Goal: Information Seeking & Learning: Learn about a topic

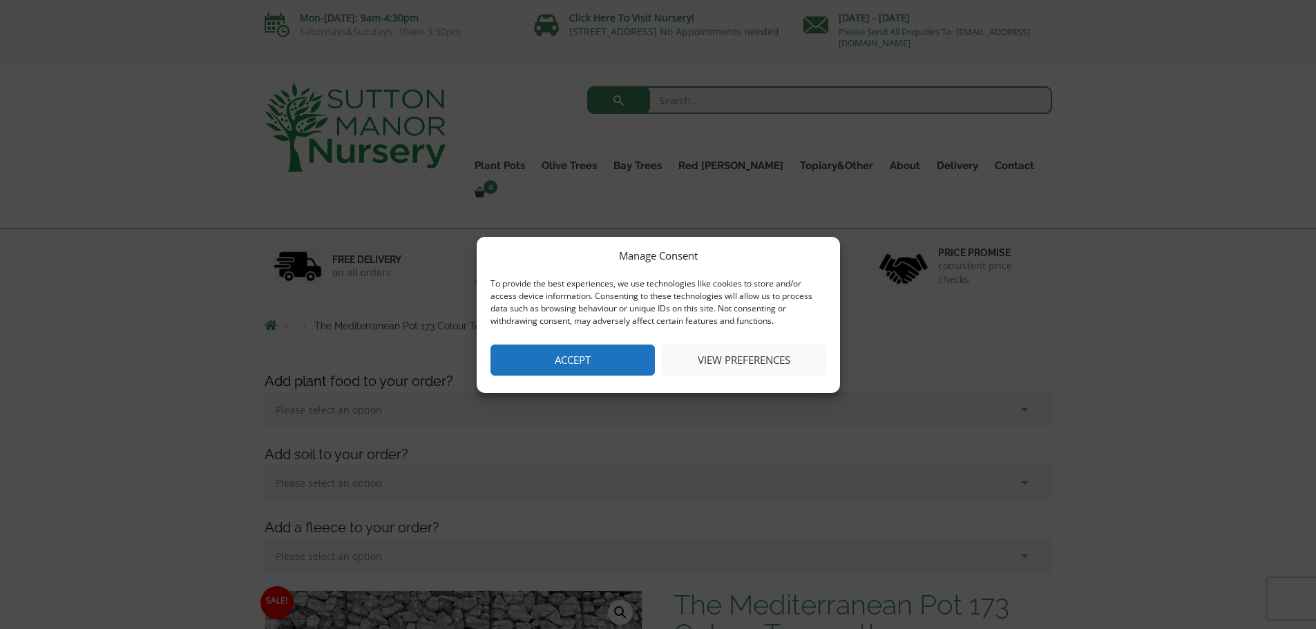
click at [596, 367] on button "Accept" at bounding box center [572, 360] width 164 height 31
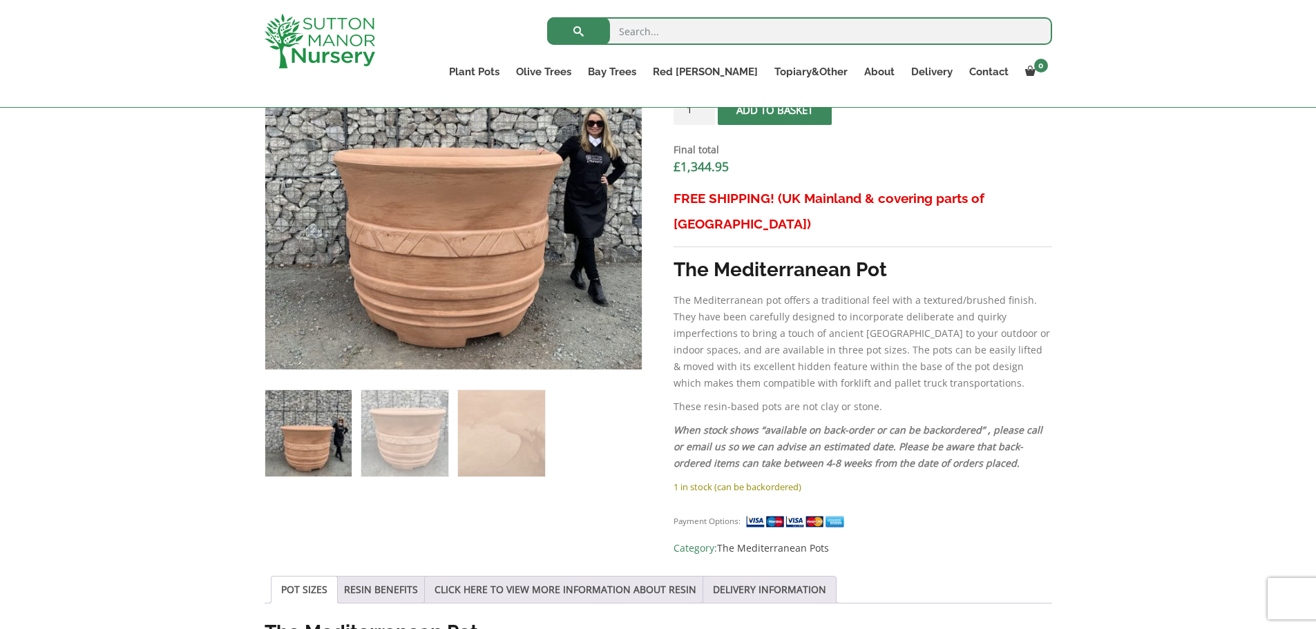
scroll to position [553, 0]
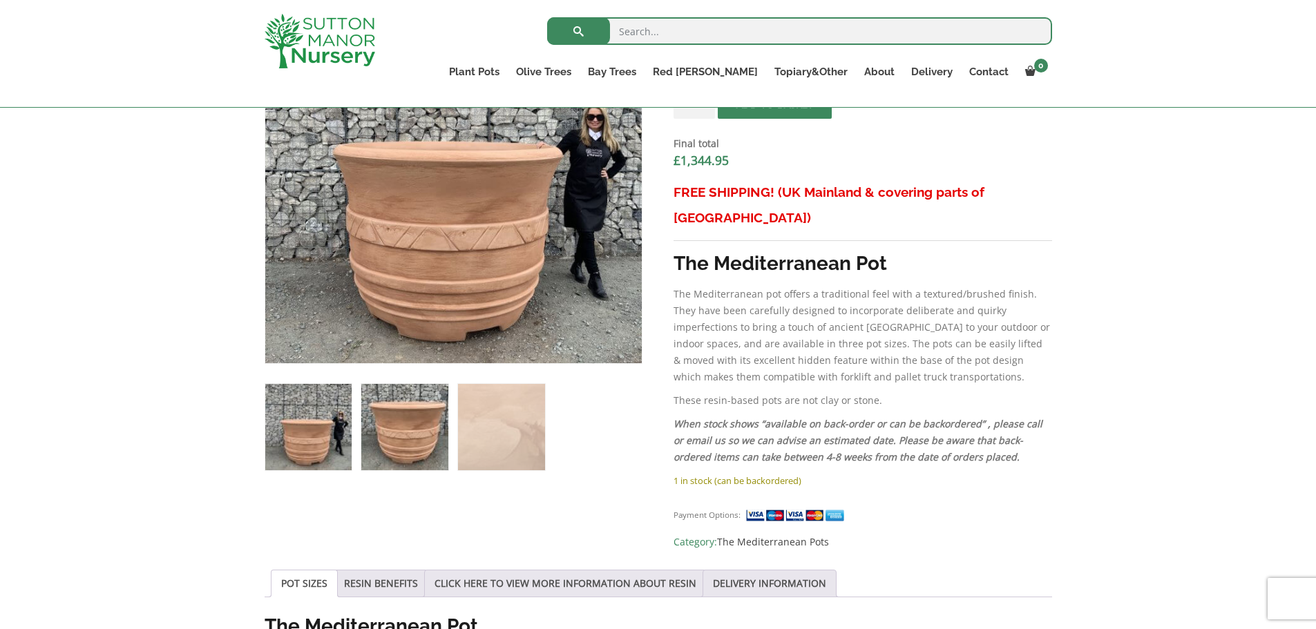
click at [389, 429] on img at bounding box center [404, 427] width 86 height 86
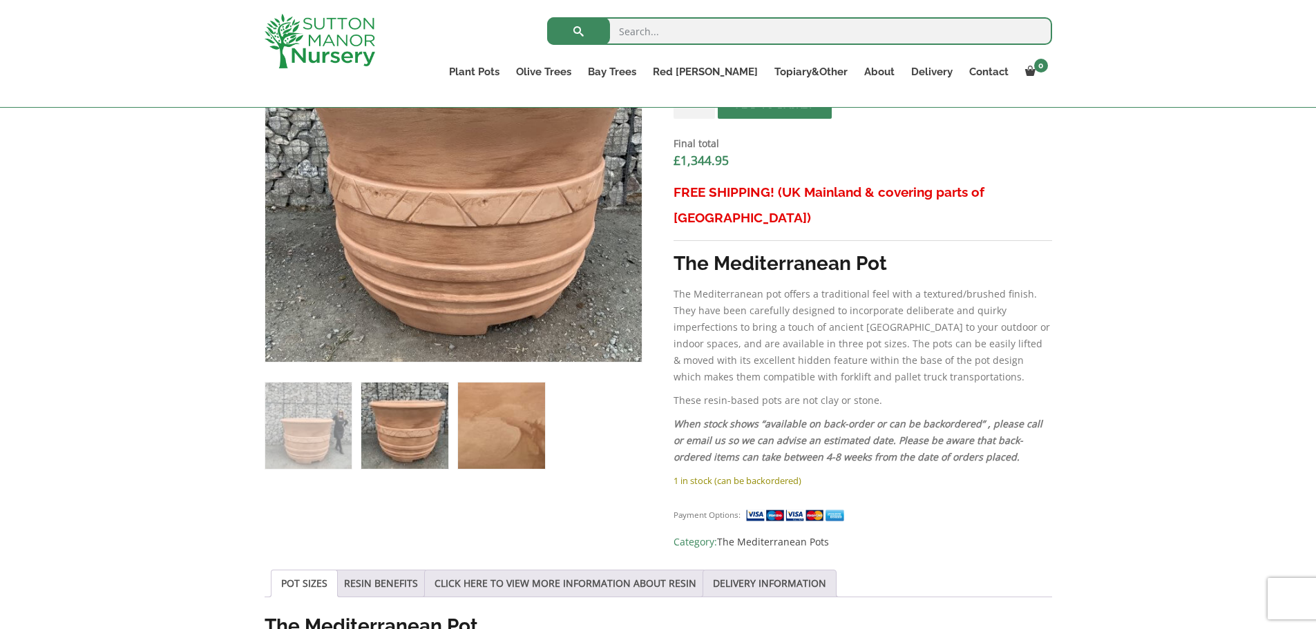
click at [497, 417] on img at bounding box center [501, 426] width 86 height 86
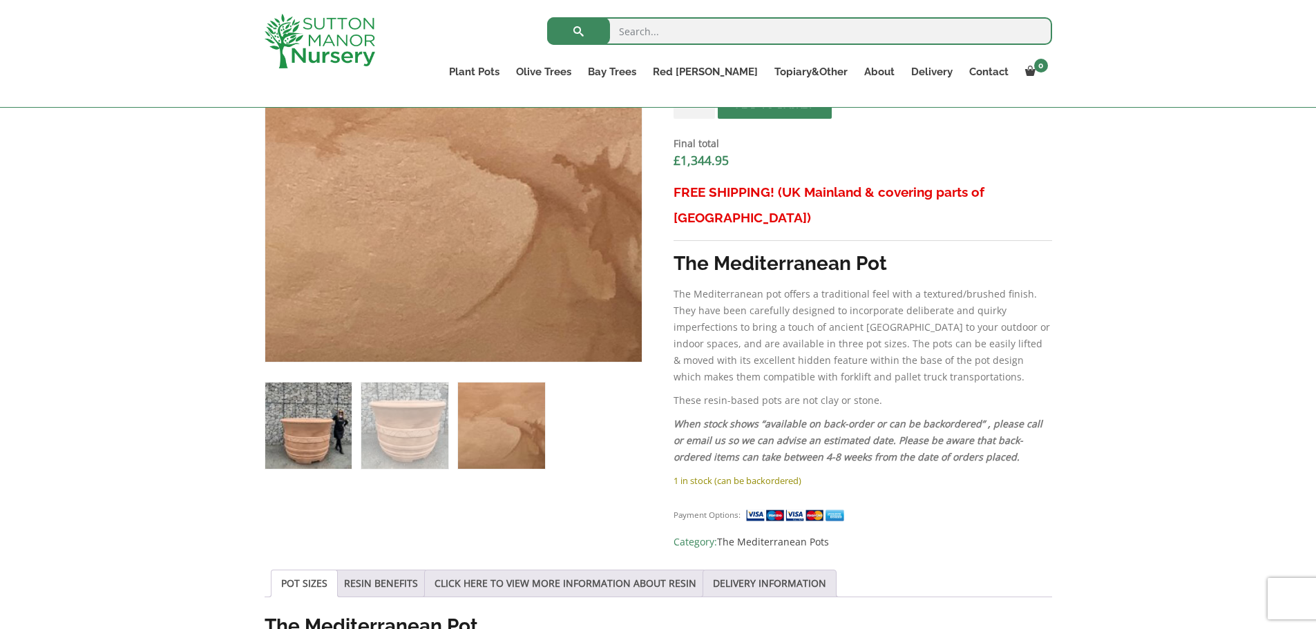
click at [307, 436] on img at bounding box center [308, 426] width 86 height 86
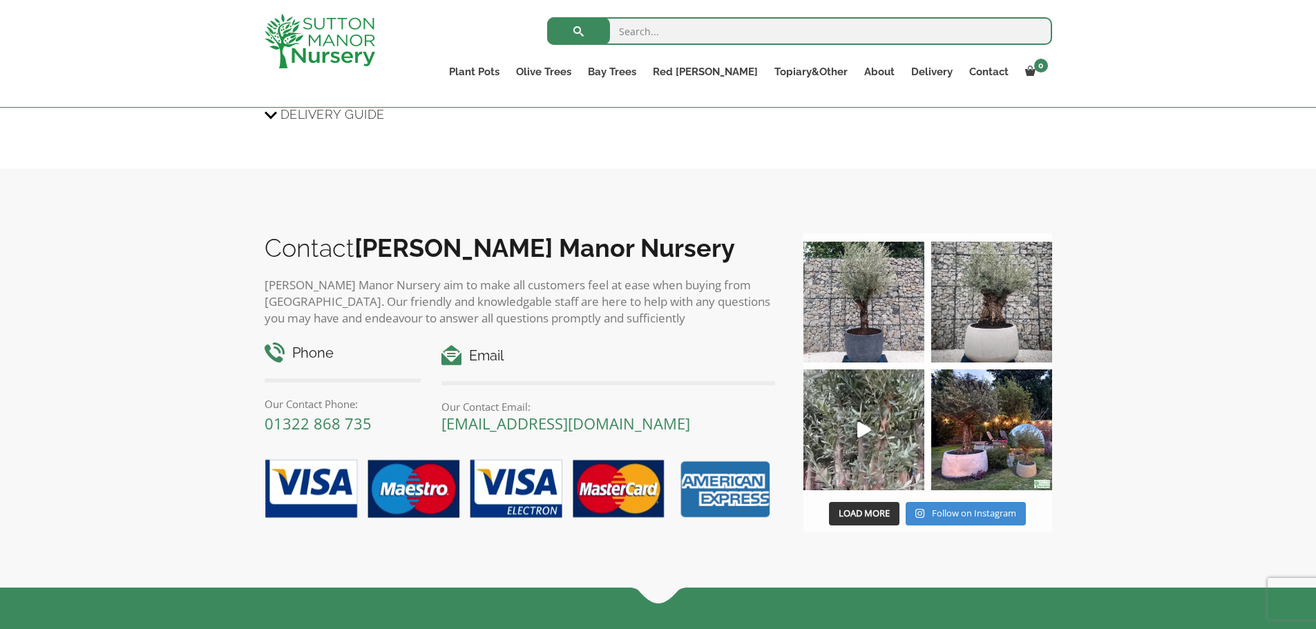
scroll to position [1934, 0]
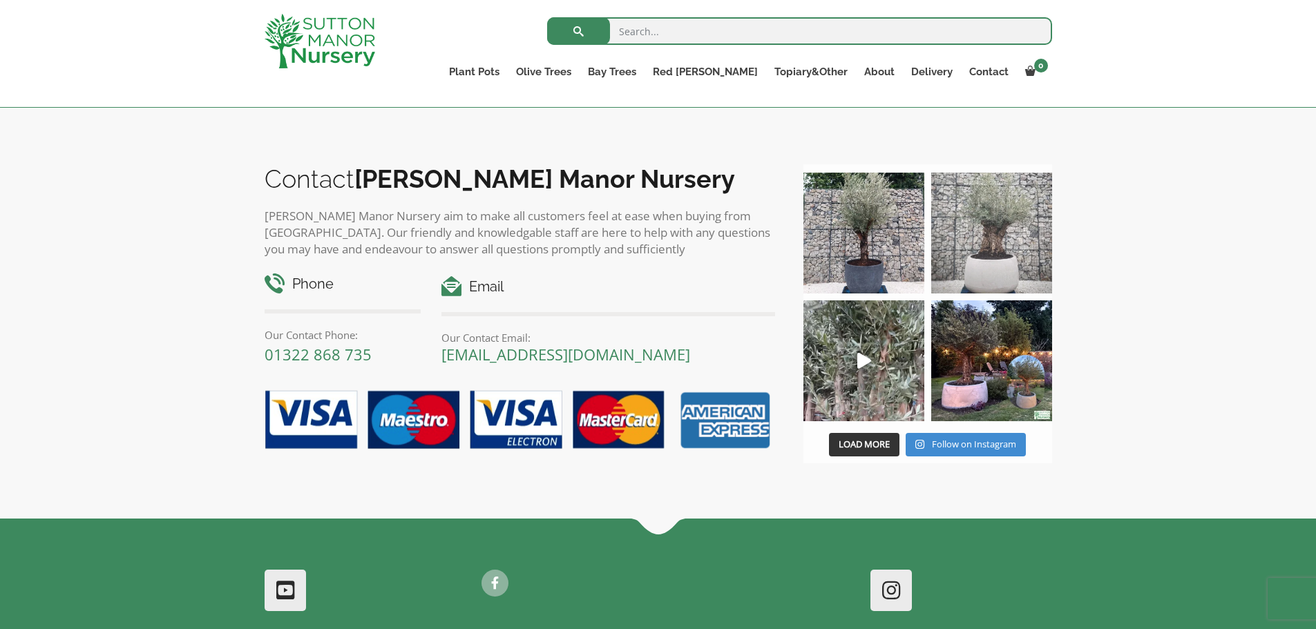
click at [986, 218] on img at bounding box center [991, 233] width 121 height 121
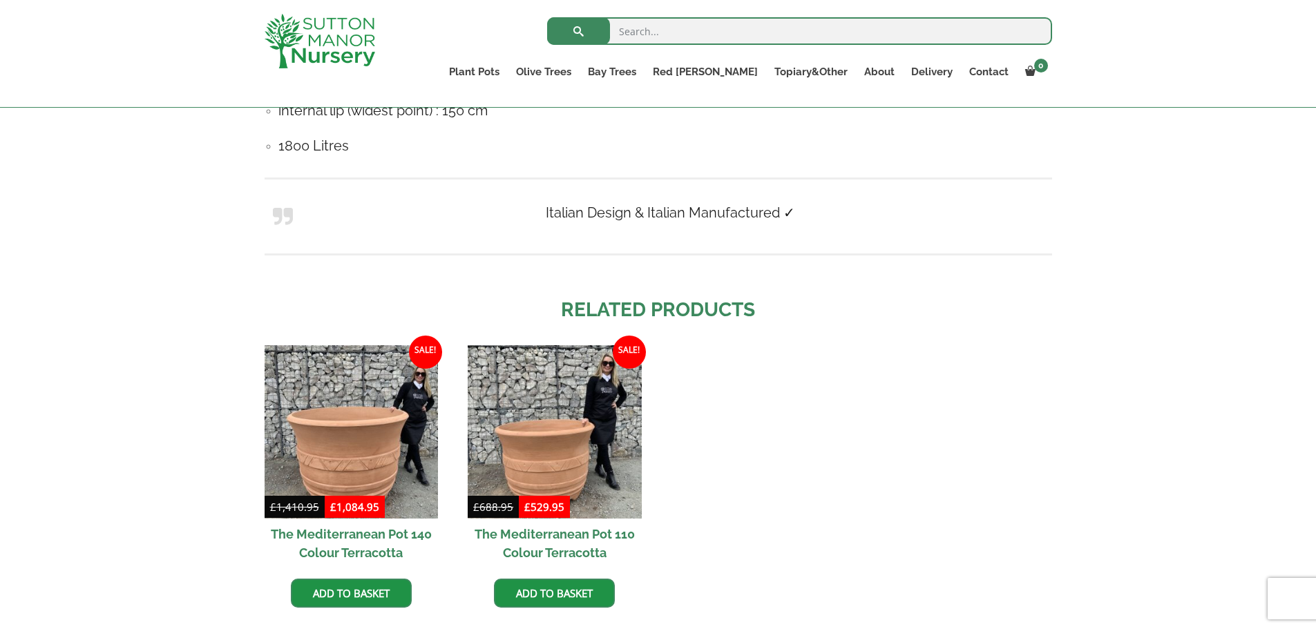
scroll to position [1312, 0]
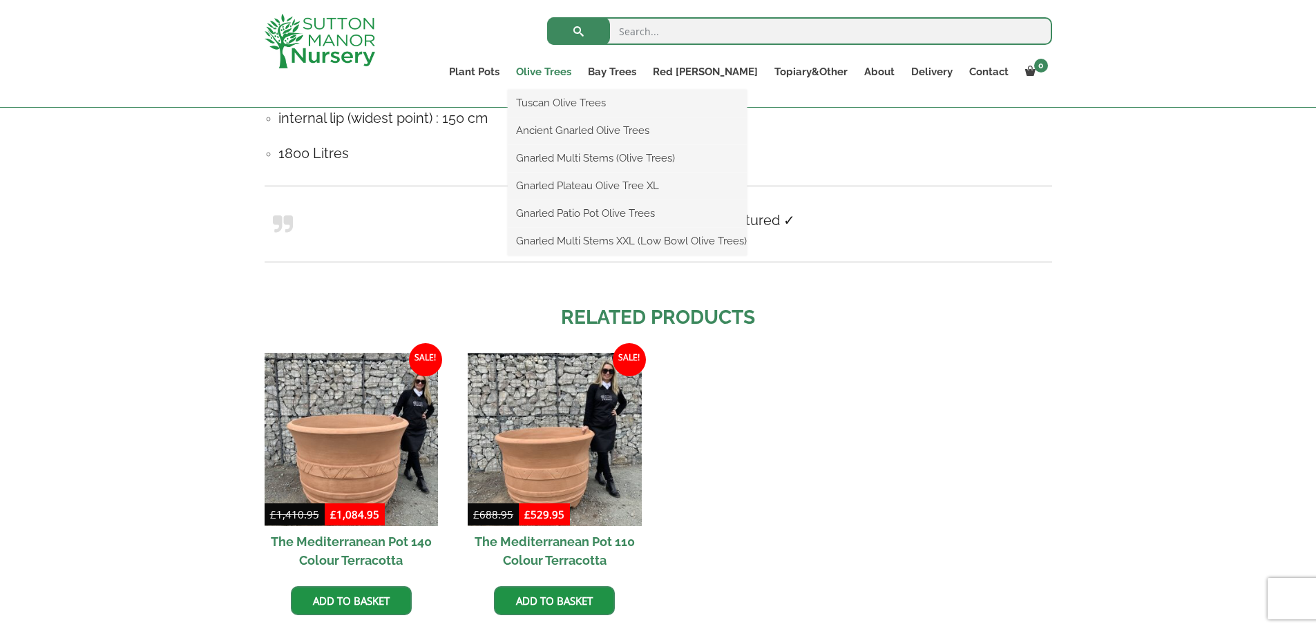
click at [579, 75] on link "Olive Trees" at bounding box center [544, 71] width 72 height 19
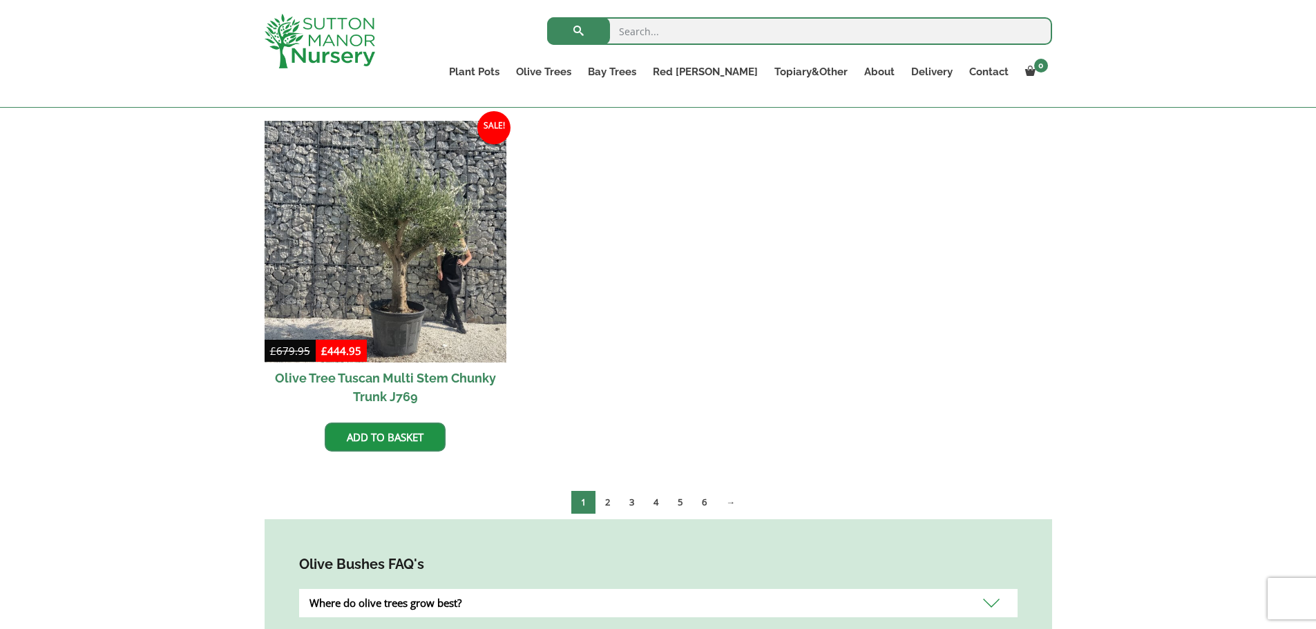
scroll to position [2694, 0]
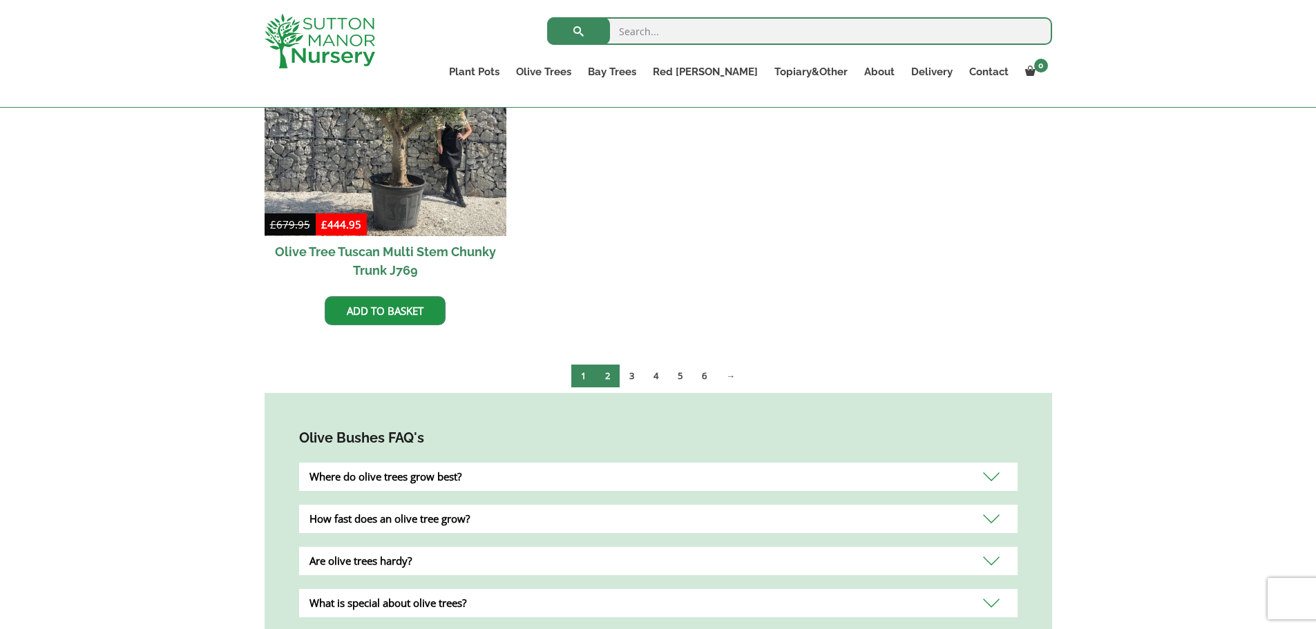
click at [611, 365] on link "2" at bounding box center [607, 376] width 24 height 23
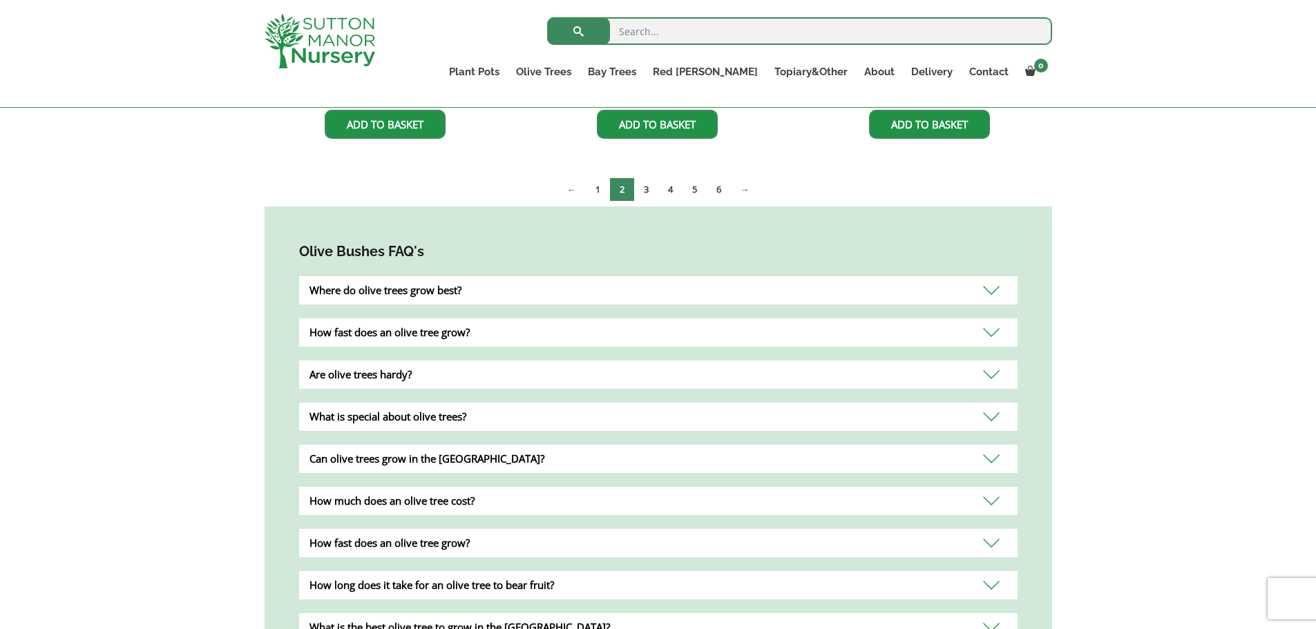
scroll to position [691, 0]
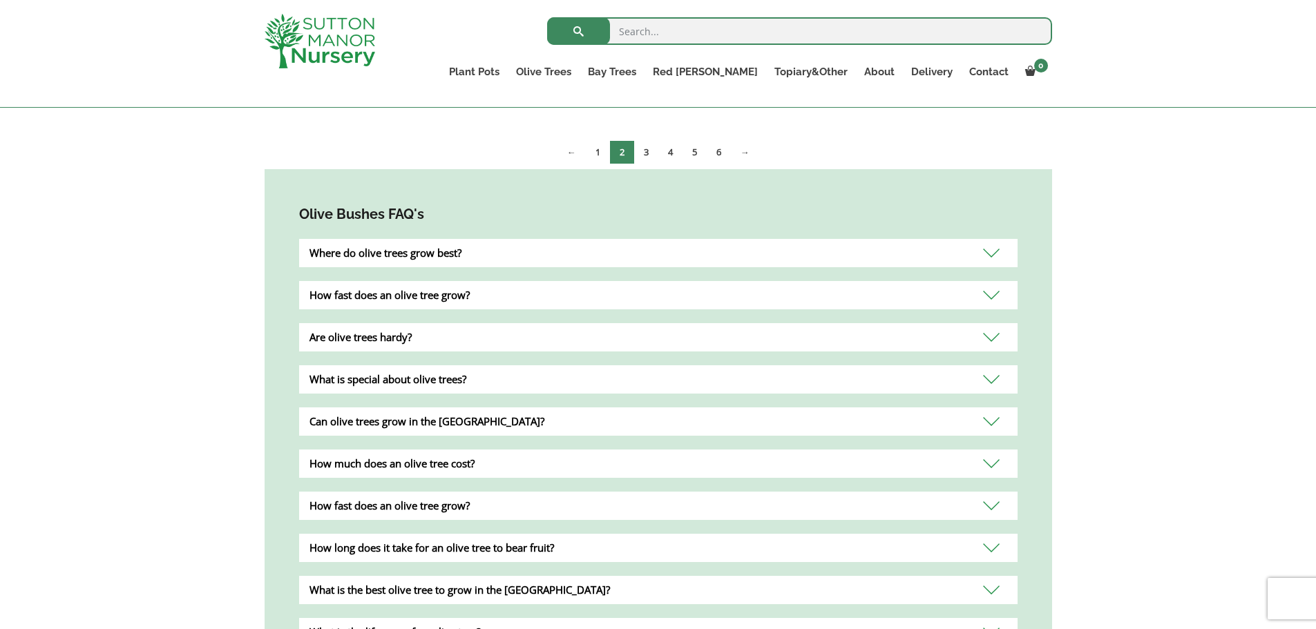
click at [473, 374] on div "What is special about olive trees?" at bounding box center [658, 379] width 718 height 28
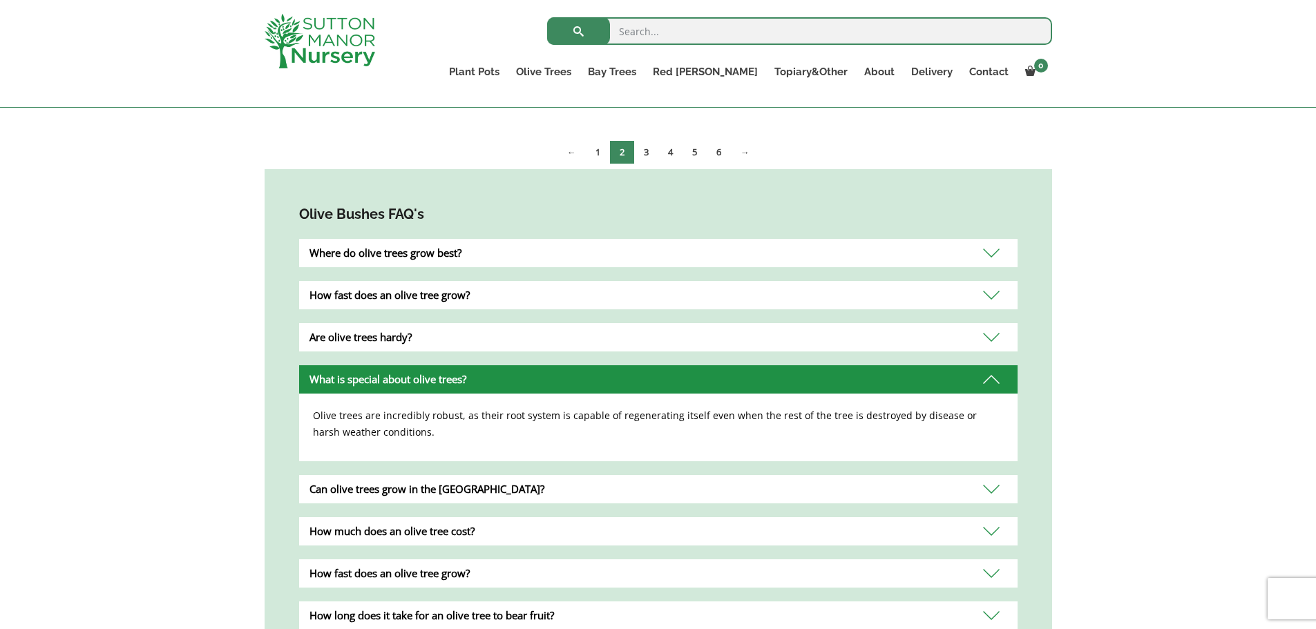
click at [457, 334] on div "Are olive trees hardy?" at bounding box center [658, 337] width 718 height 28
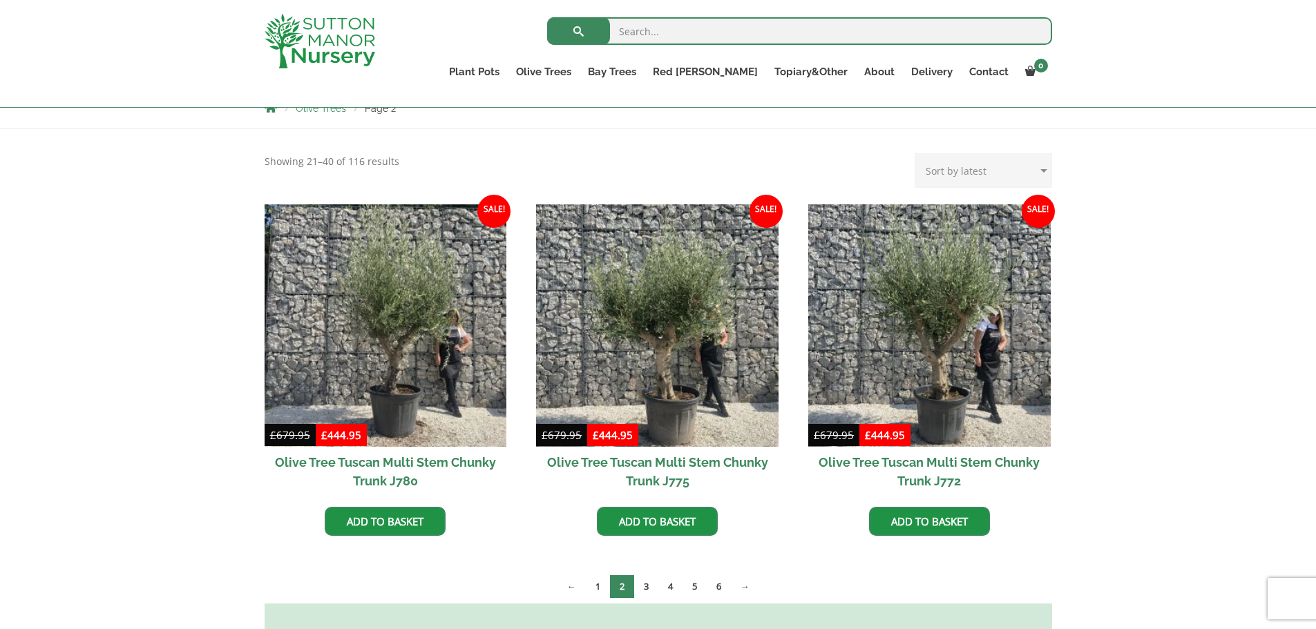
scroll to position [69, 0]
